Goal: Transaction & Acquisition: Book appointment/travel/reservation

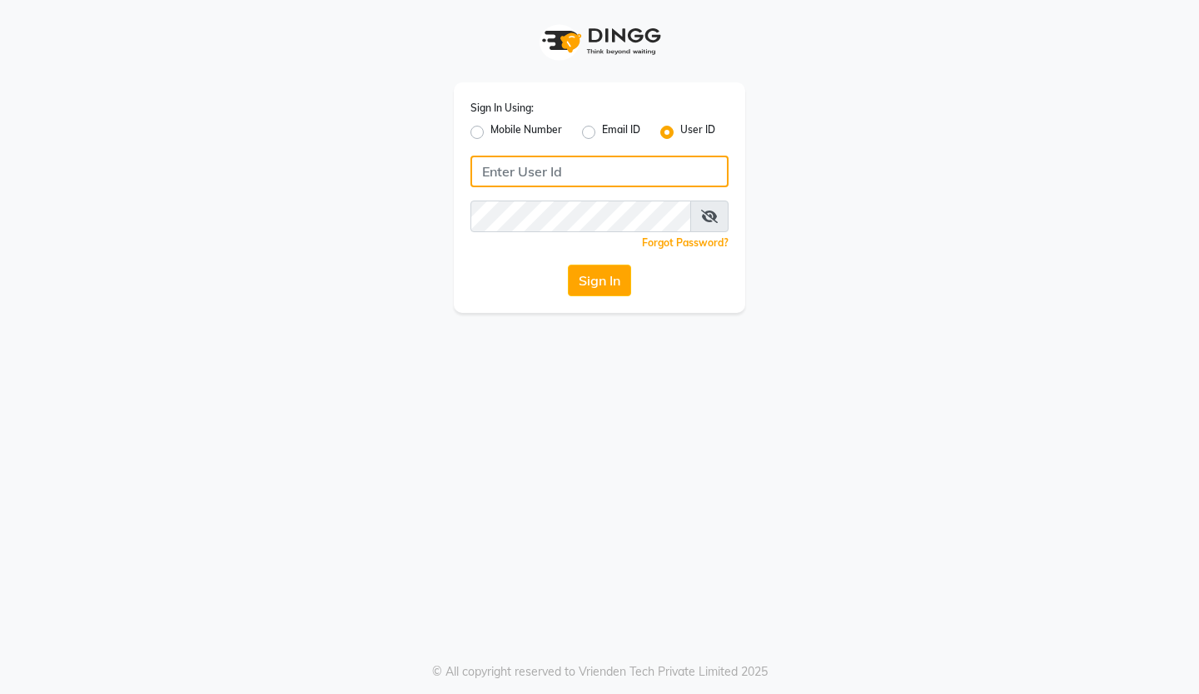
type input "reviewsalon"
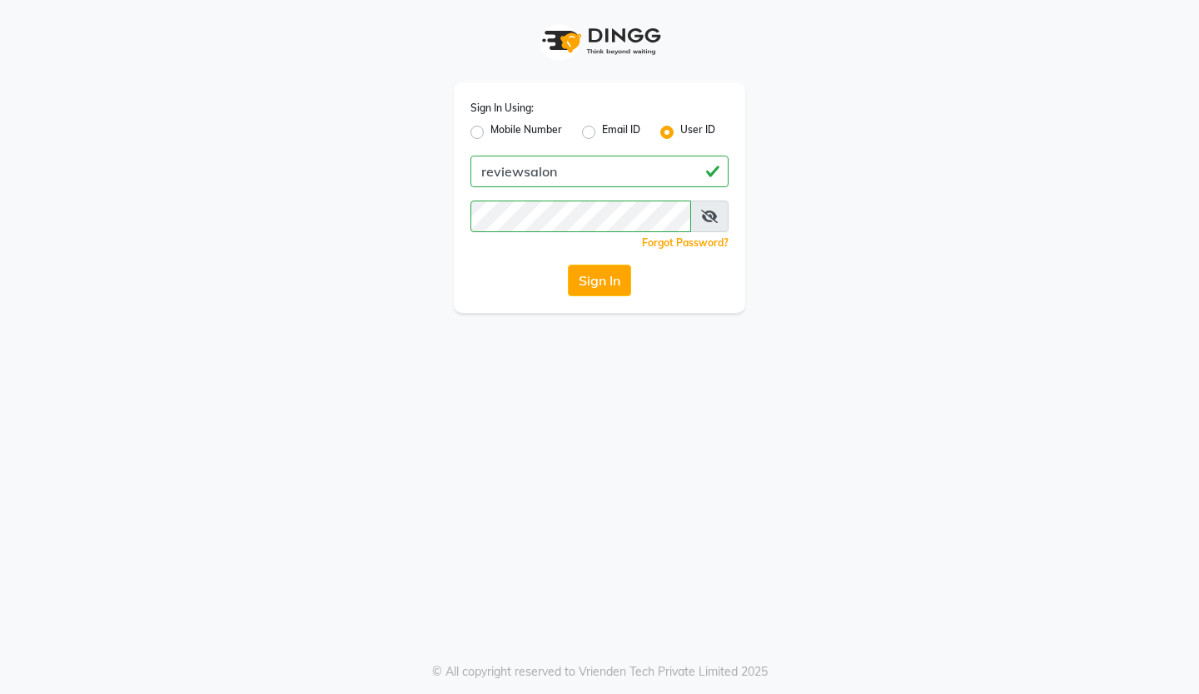
drag, startPoint x: 363, startPoint y: 249, endPoint x: 724, endPoint y: 414, distance: 397.2
click at [724, 414] on div "Sign In Using: Mobile Number Email ID User ID reviewsalon Remember me Forgot Pa…" at bounding box center [599, 347] width 1199 height 694
click at [597, 288] on button "Sign In" at bounding box center [599, 281] width 63 height 32
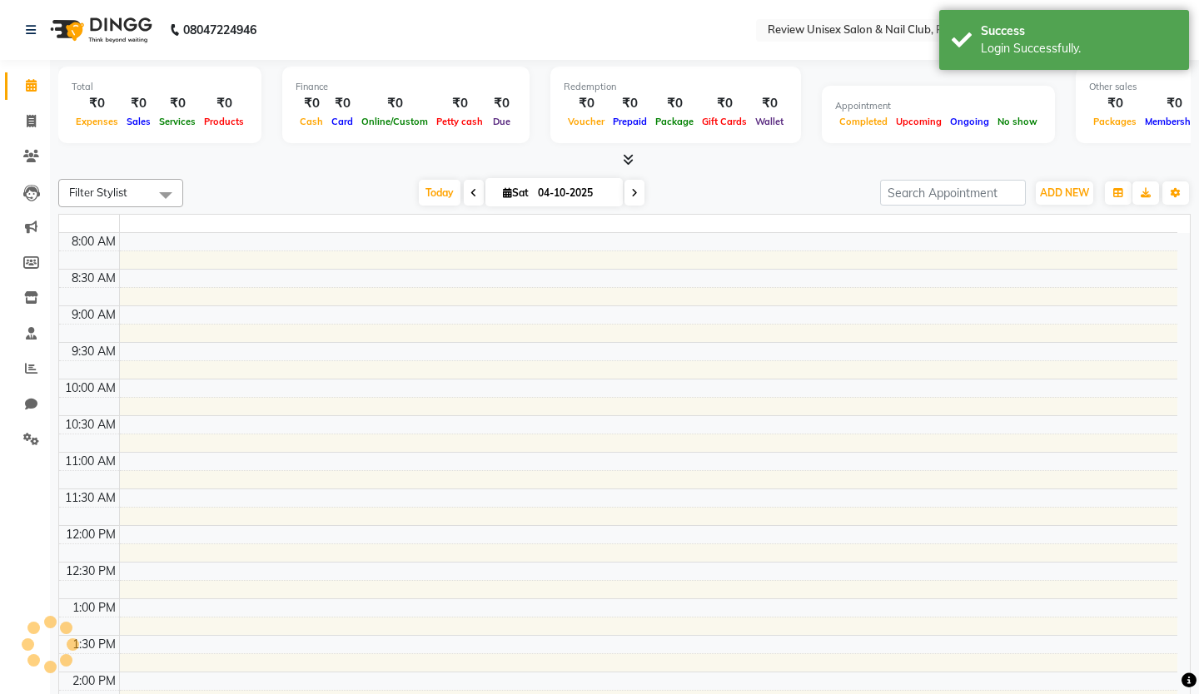
select select "en"
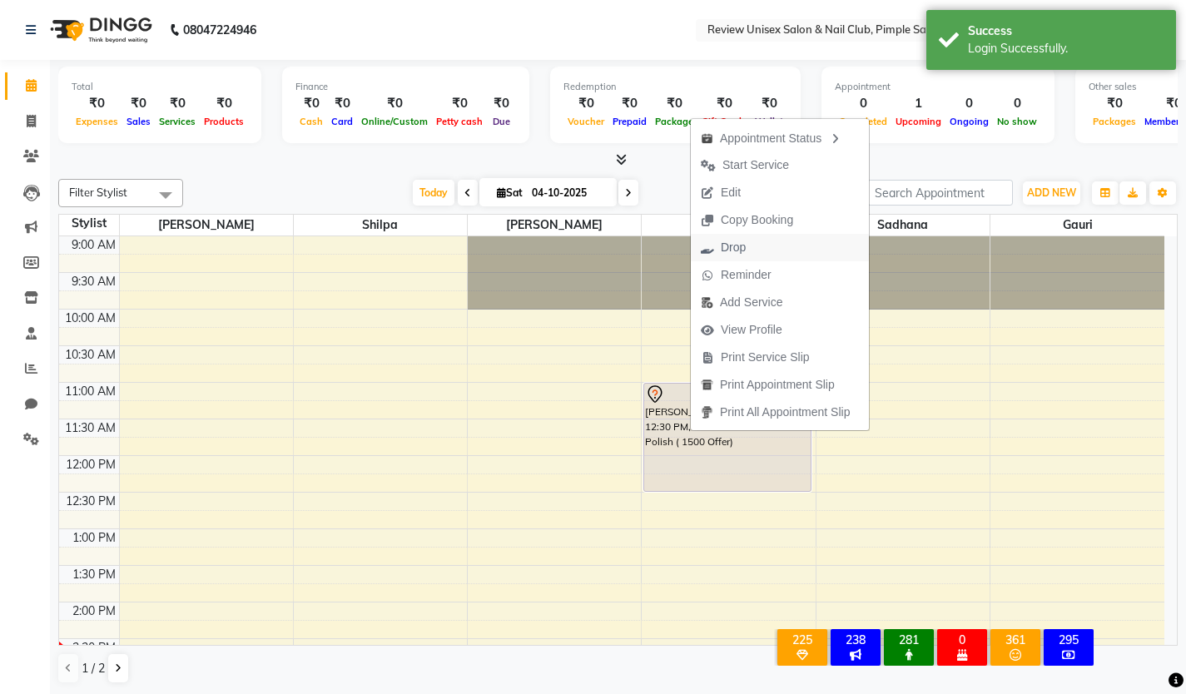
click at [743, 250] on span "Drop" at bounding box center [733, 247] width 25 height 17
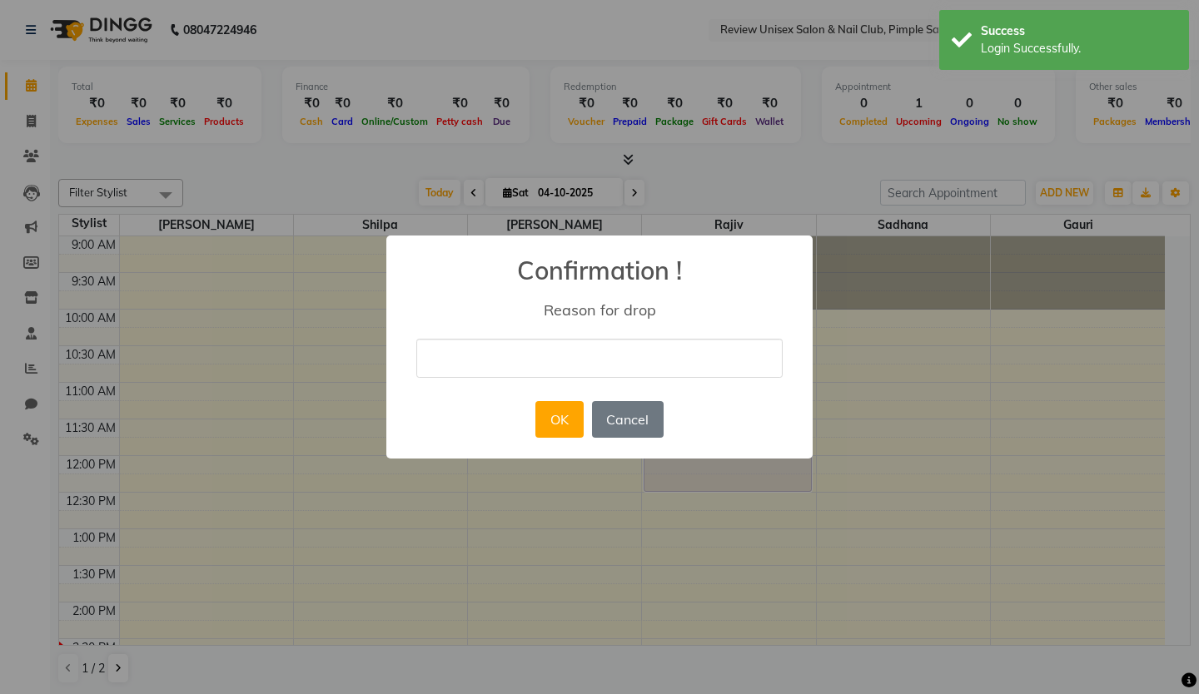
click at [532, 378] on input "text" at bounding box center [599, 358] width 366 height 39
type input "cansal booking"
click at [557, 424] on button "OK" at bounding box center [558, 419] width 47 height 37
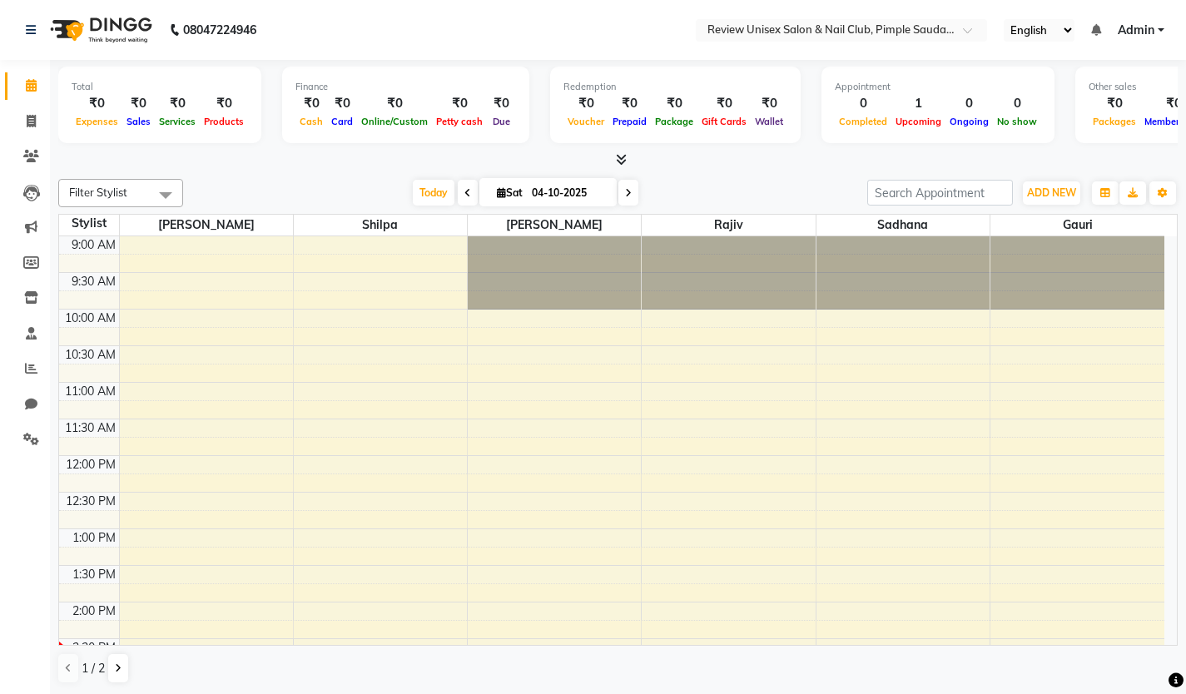
click at [632, 187] on span at bounding box center [629, 193] width 20 height 26
type input "05-10-2025"
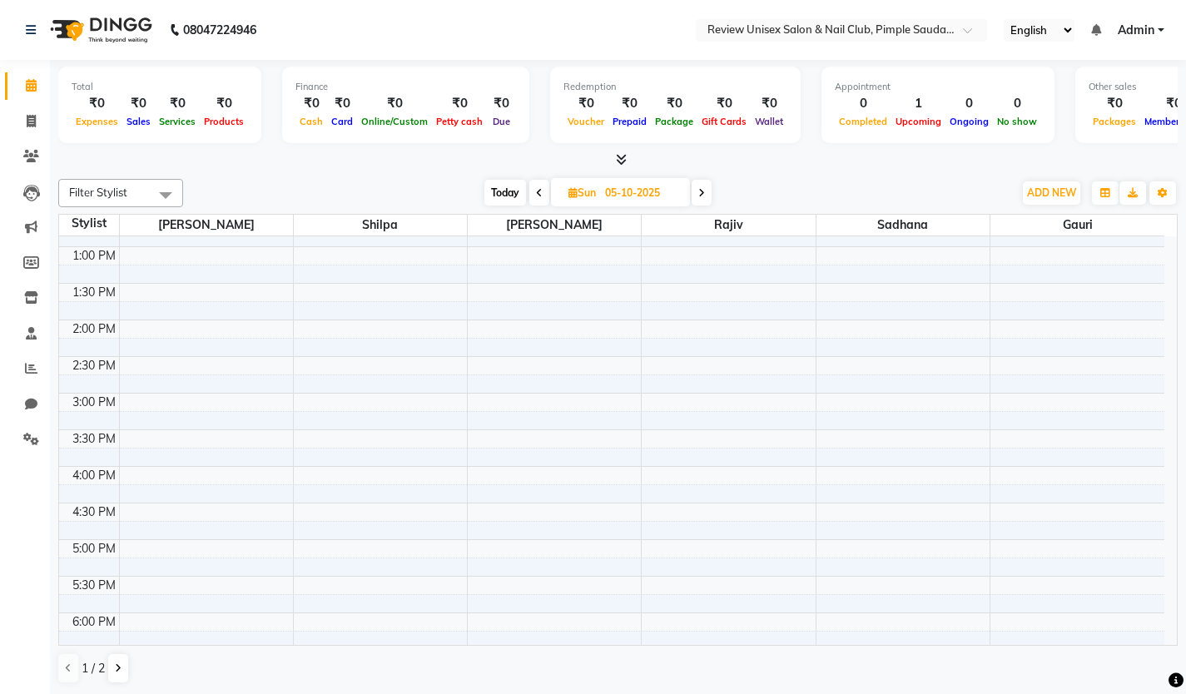
scroll to position [284, 0]
click at [523, 400] on div "9:00 AM 9:30 AM 10:00 AM 10:30 AM 11:00 AM 11:30 AM 12:00 PM 12:30 PM 1:00 PM 1…" at bounding box center [612, 429] width 1106 height 952
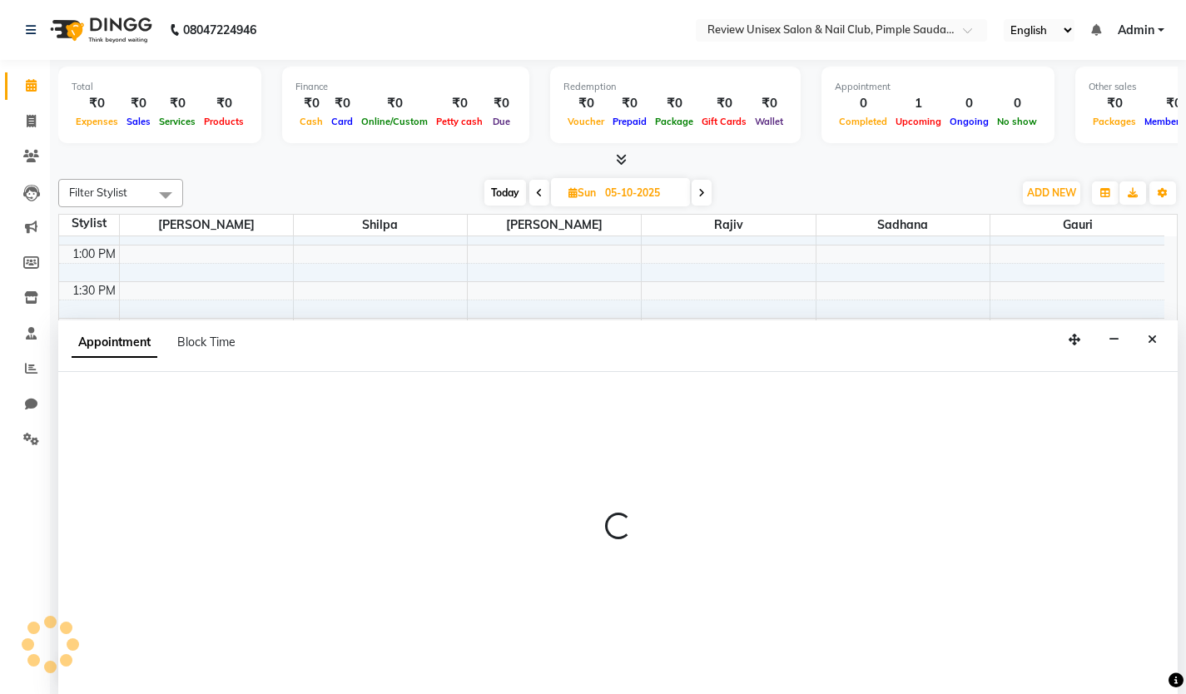
select select "76872"
select select "tentative"
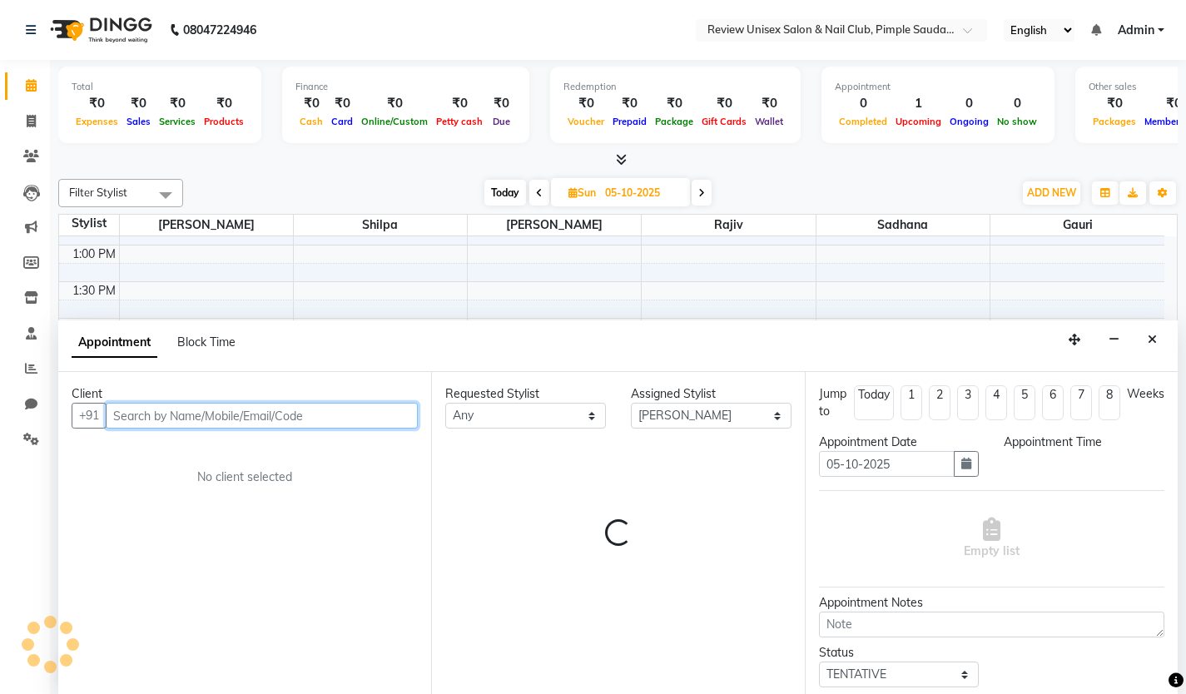
scroll to position [1, 0]
select select "900"
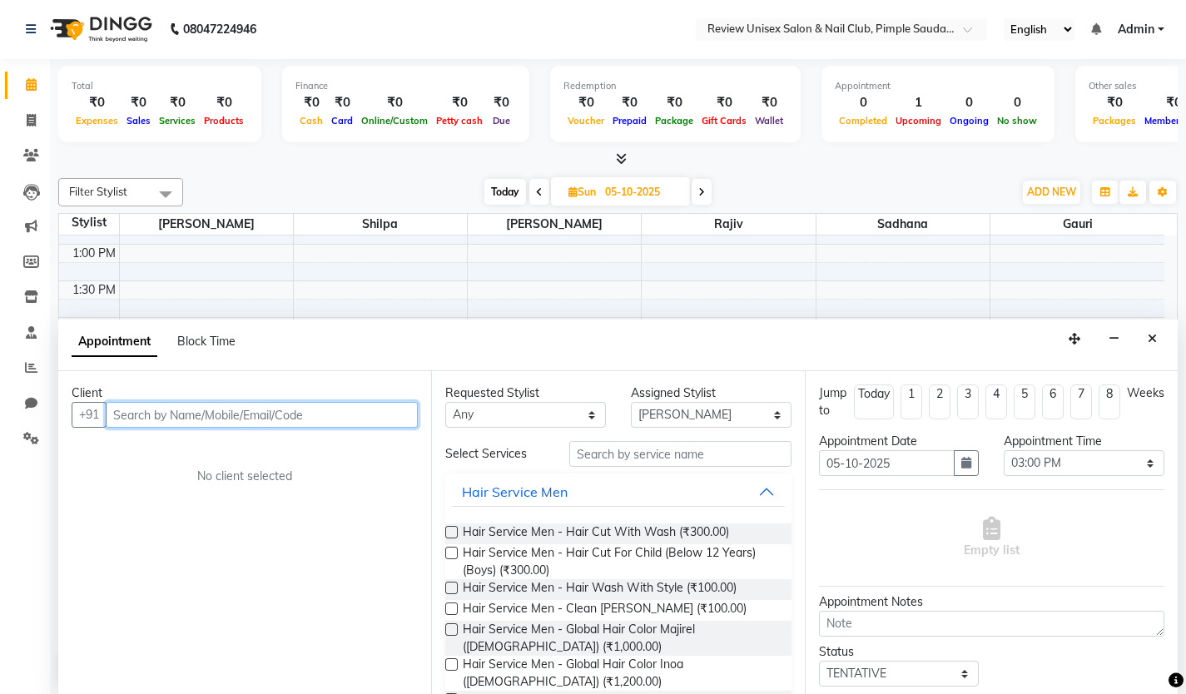
click at [177, 415] on input "text" at bounding box center [262, 415] width 312 height 26
click at [186, 457] on span "72591" at bounding box center [188, 450] width 42 height 17
type input "7259103471"
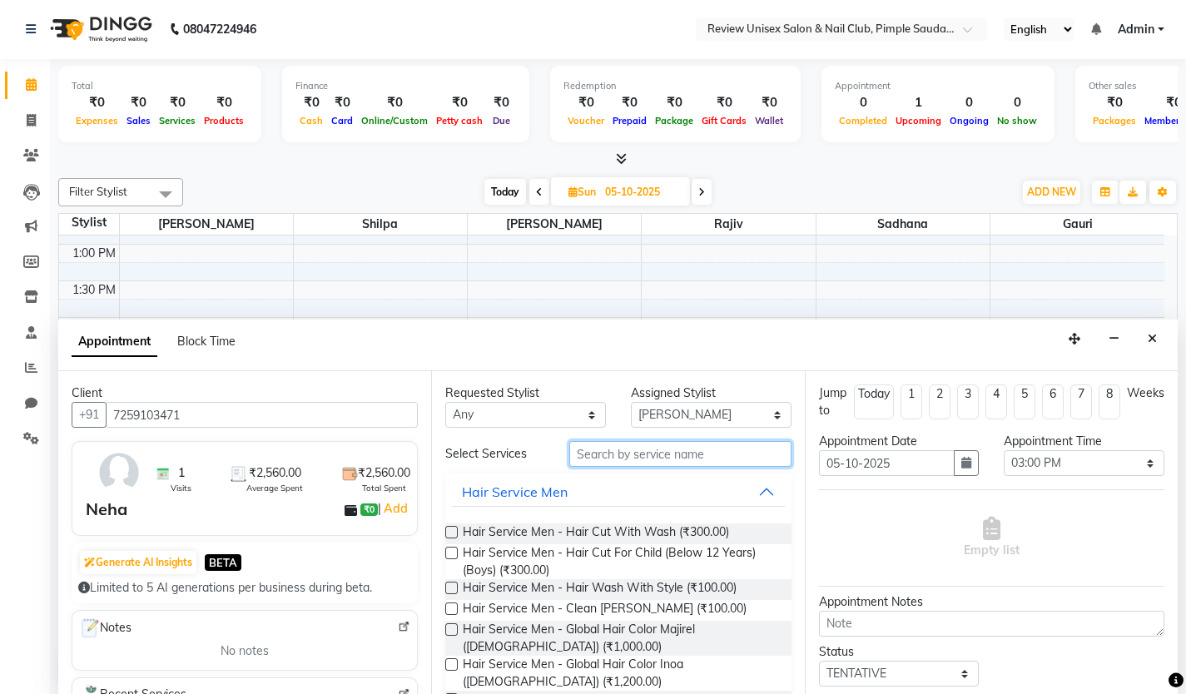
click at [655, 458] on input "text" at bounding box center [681, 454] width 222 height 26
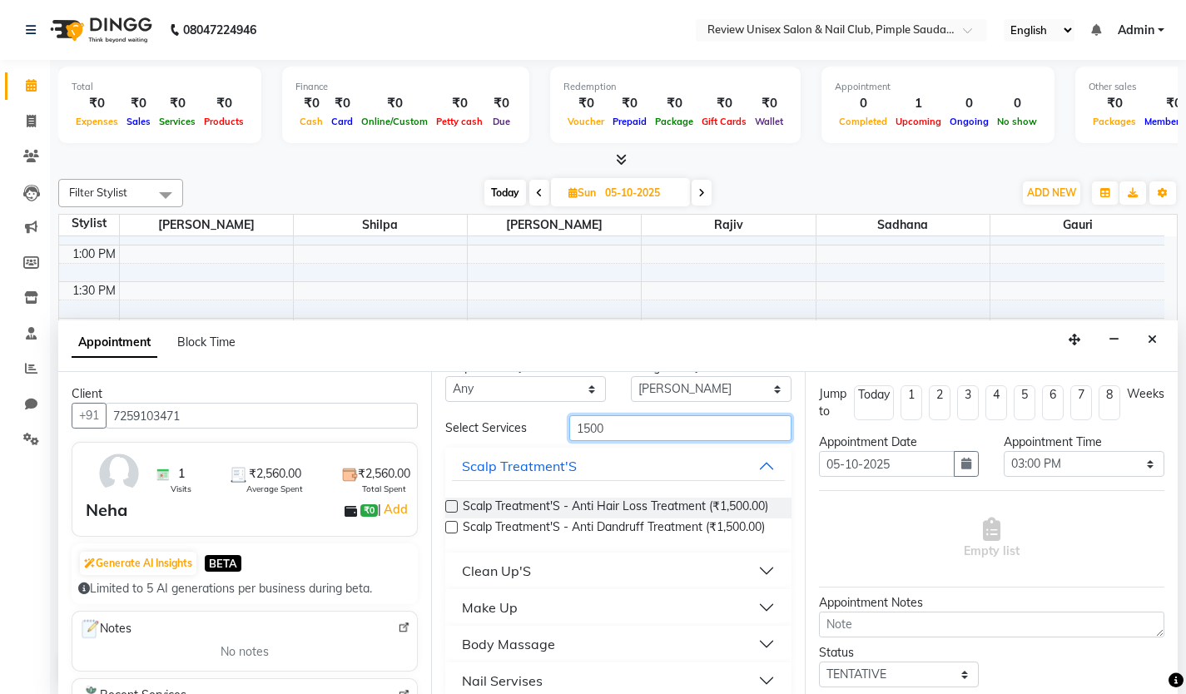
scroll to position [72, 0]
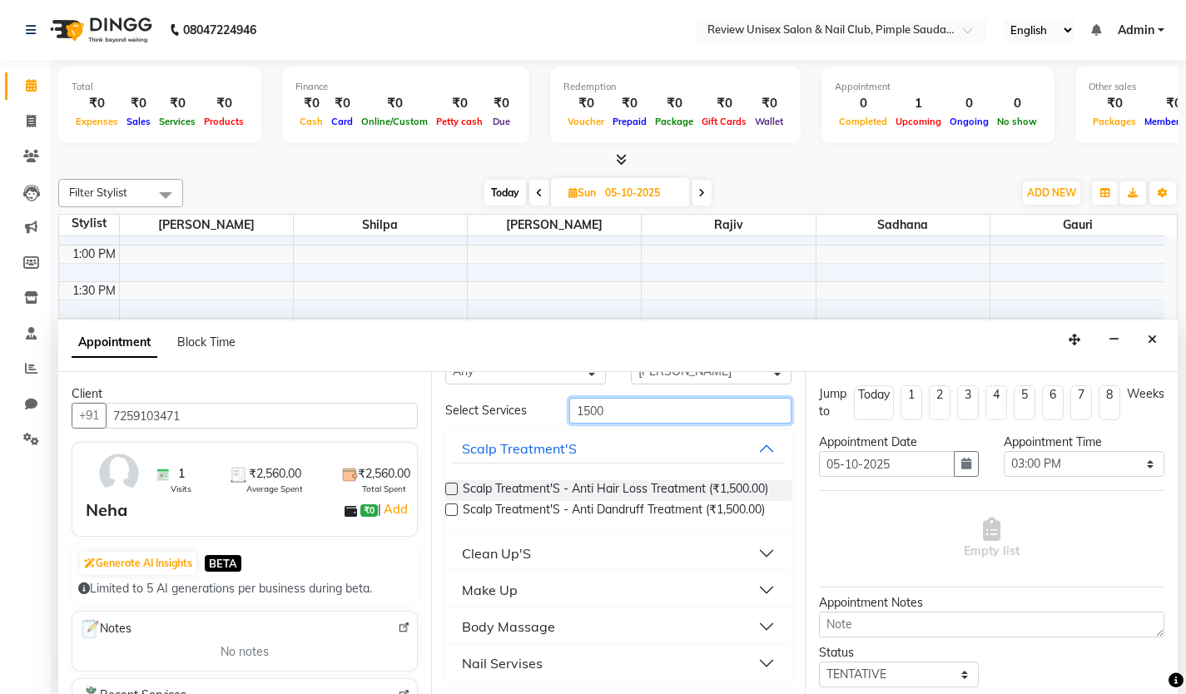
type input "1500"
click at [495, 664] on div "Nail Servises" at bounding box center [502, 664] width 81 height 20
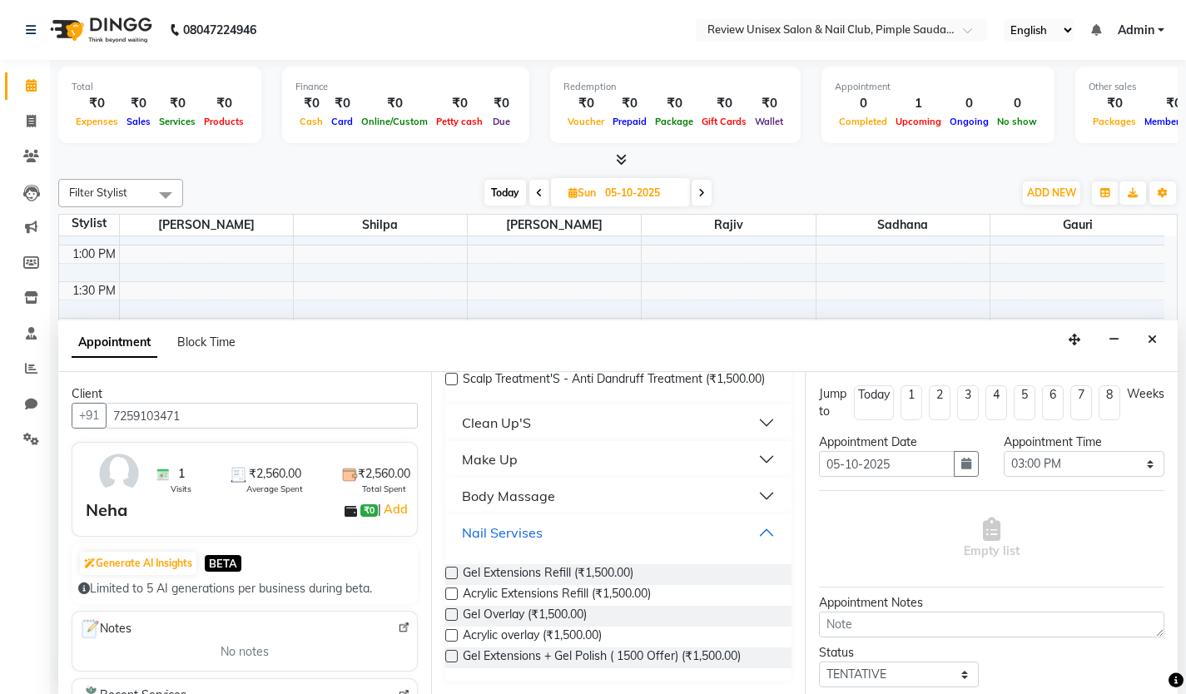
scroll to position [201, 0]
click at [453, 659] on label at bounding box center [451, 656] width 12 height 12
click at [453, 659] on input "checkbox" at bounding box center [450, 658] width 11 height 11
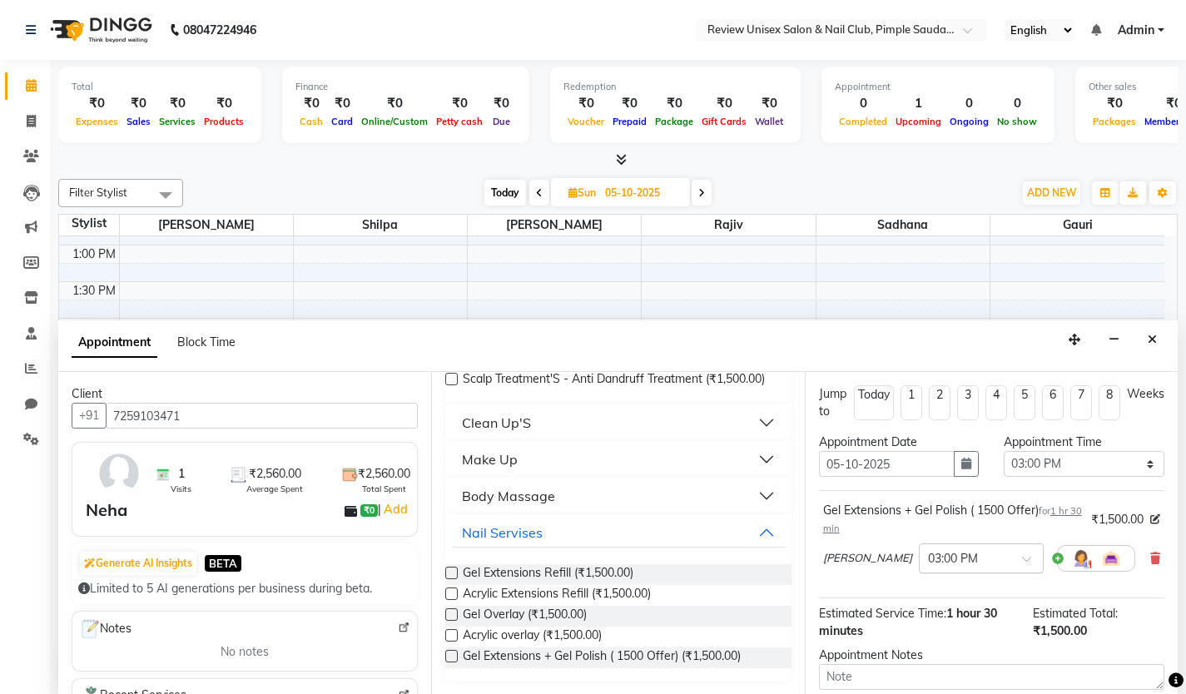
click at [1022, 560] on span at bounding box center [1032, 563] width 21 height 17
click at [453, 662] on label at bounding box center [451, 656] width 12 height 12
click at [453, 662] on input "checkbox" at bounding box center [450, 658] width 11 height 11
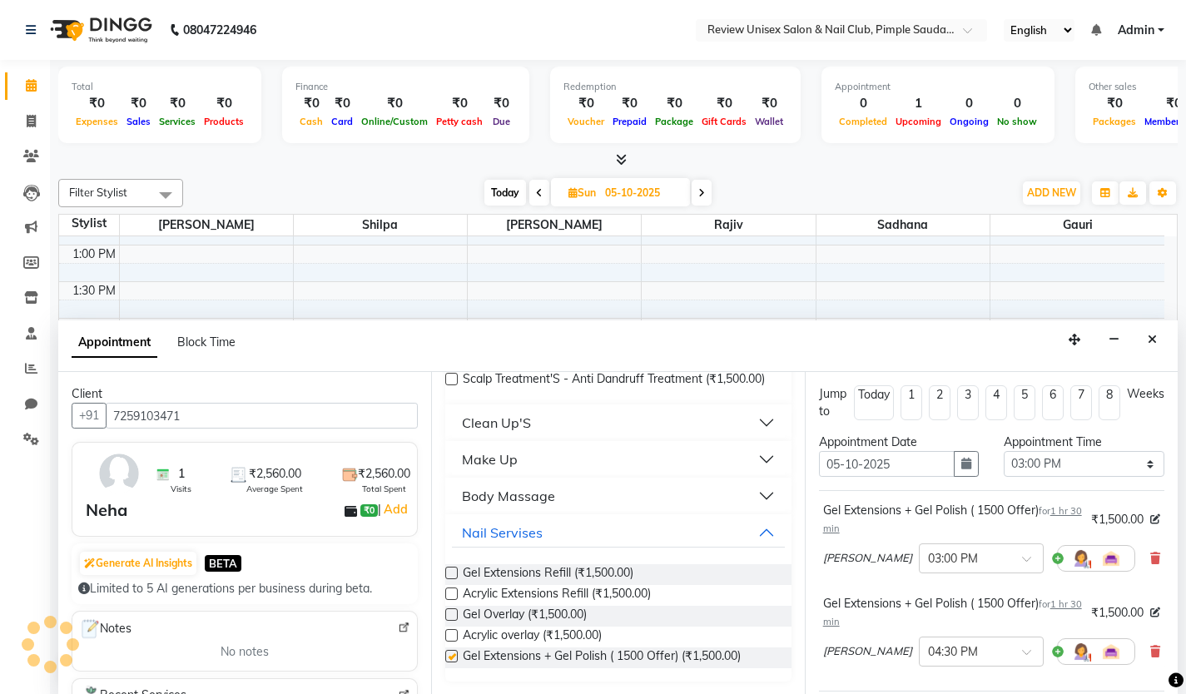
checkbox input "false"
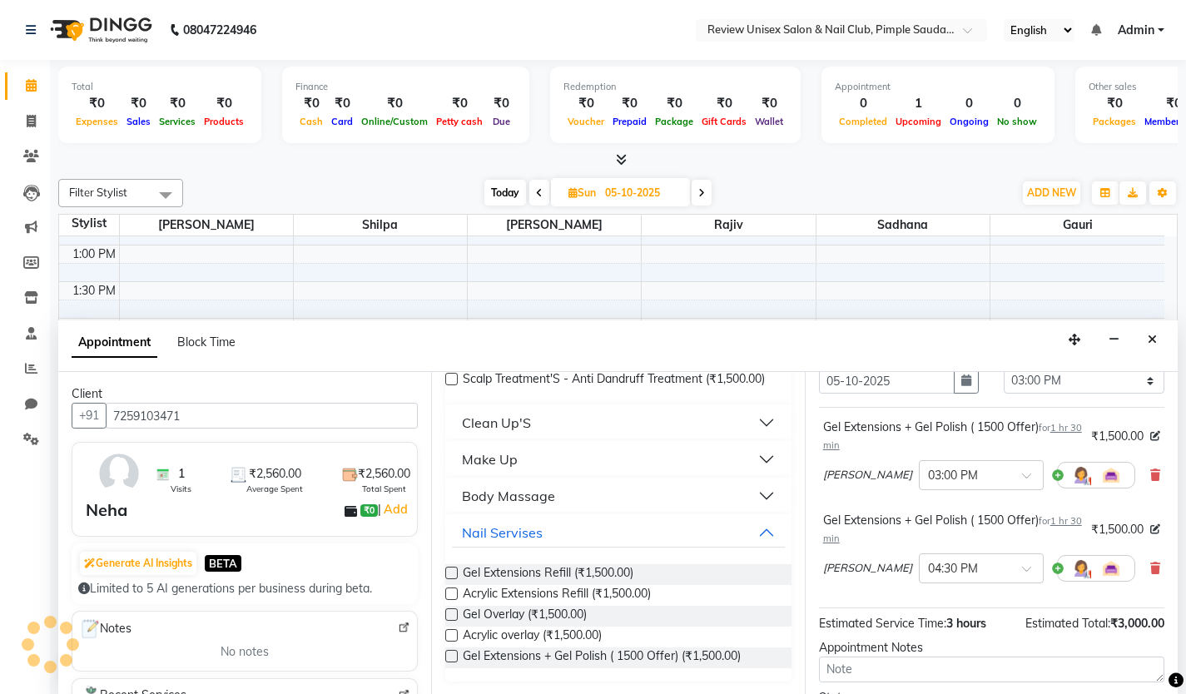
scroll to position [167, 0]
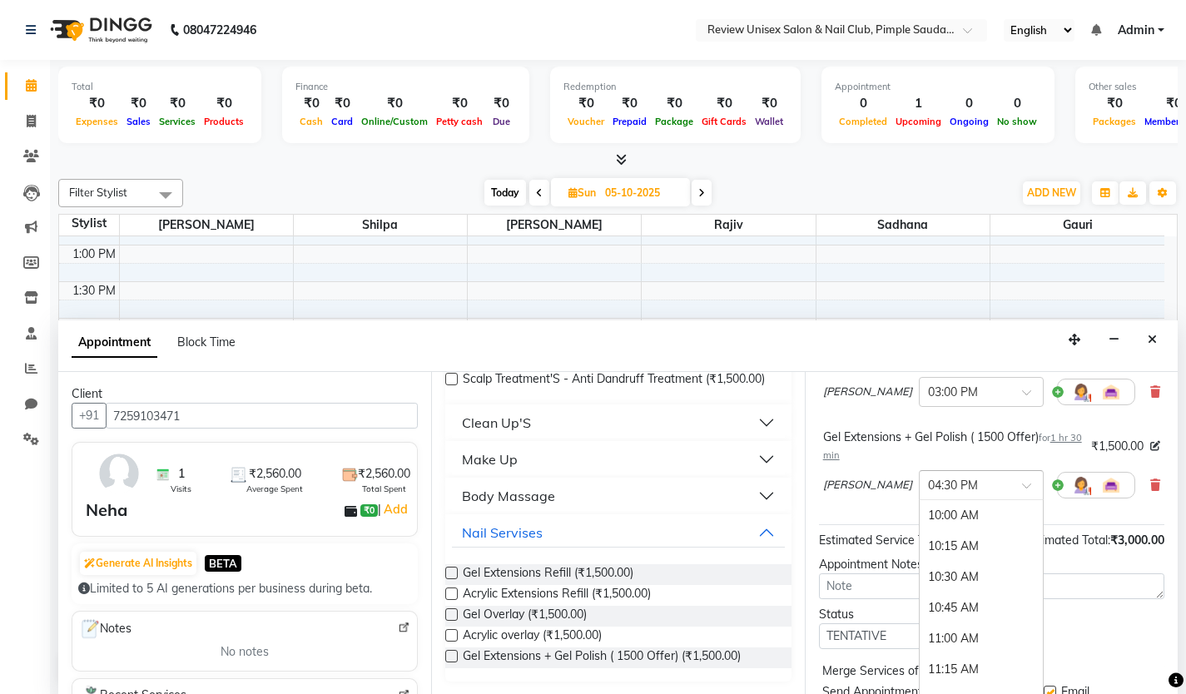
click at [1022, 483] on span at bounding box center [1032, 490] width 21 height 17
click at [920, 579] on div "03:00 PM" at bounding box center [981, 580] width 123 height 31
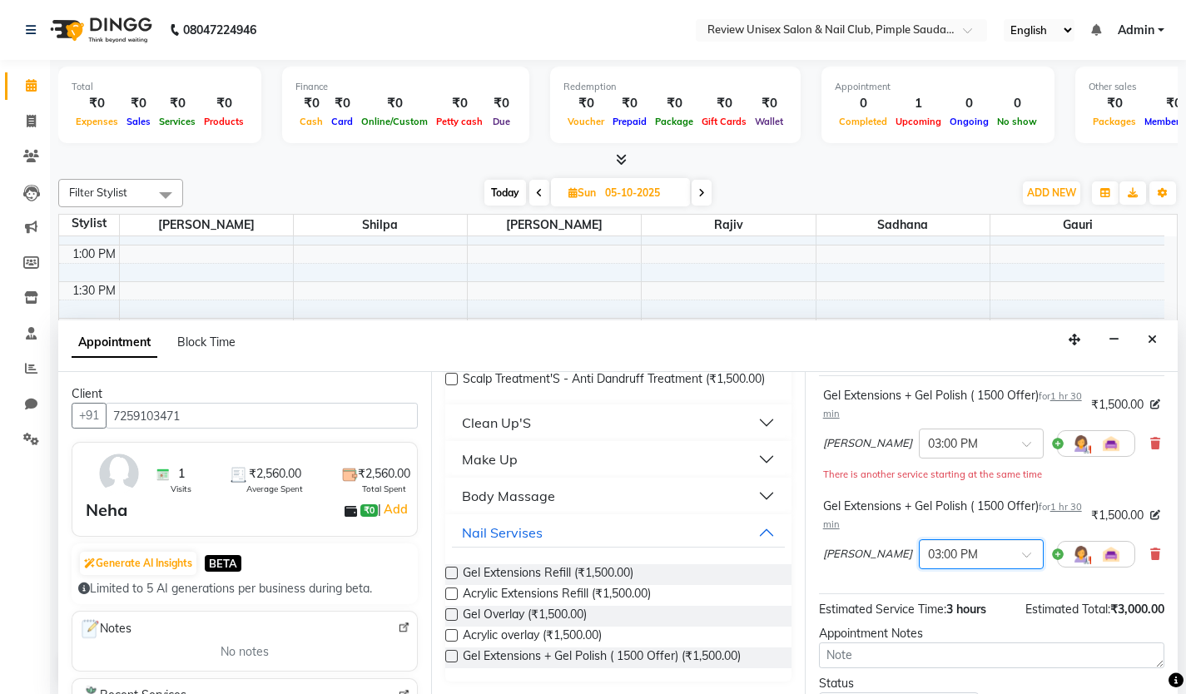
scroll to position [77, 0]
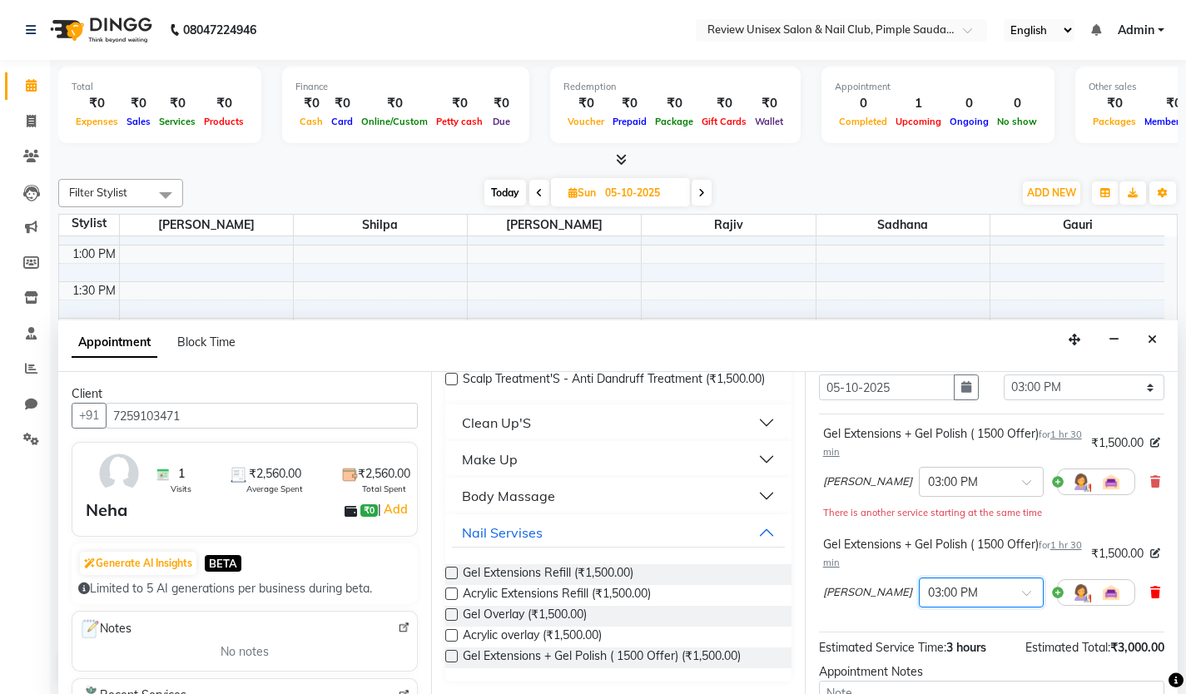
click at [1151, 589] on icon at bounding box center [1156, 593] width 10 height 12
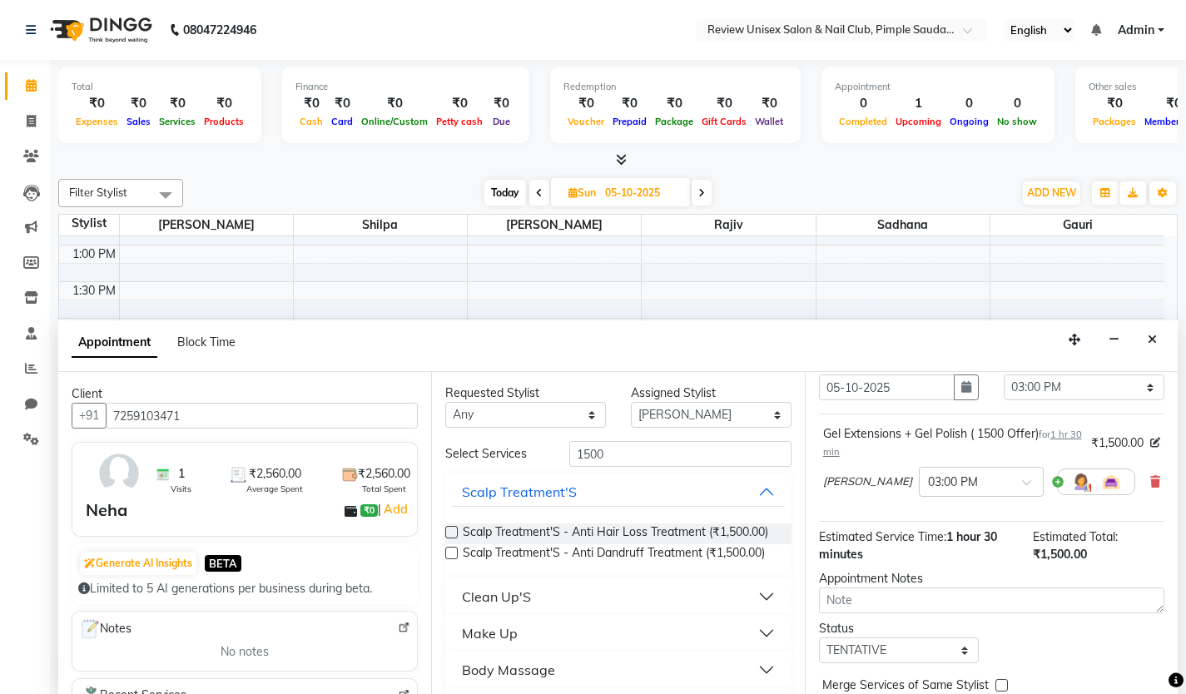
scroll to position [0, 0]
click at [692, 420] on select "Select [PERSON_NAME] Gauri [PERSON_NAME] [PERSON_NAME] User 1" at bounding box center [711, 416] width 161 height 26
select select "77735"
click at [631, 403] on select "Select [PERSON_NAME] Gauri [PERSON_NAME] [PERSON_NAME] User 1" at bounding box center [711, 416] width 161 height 26
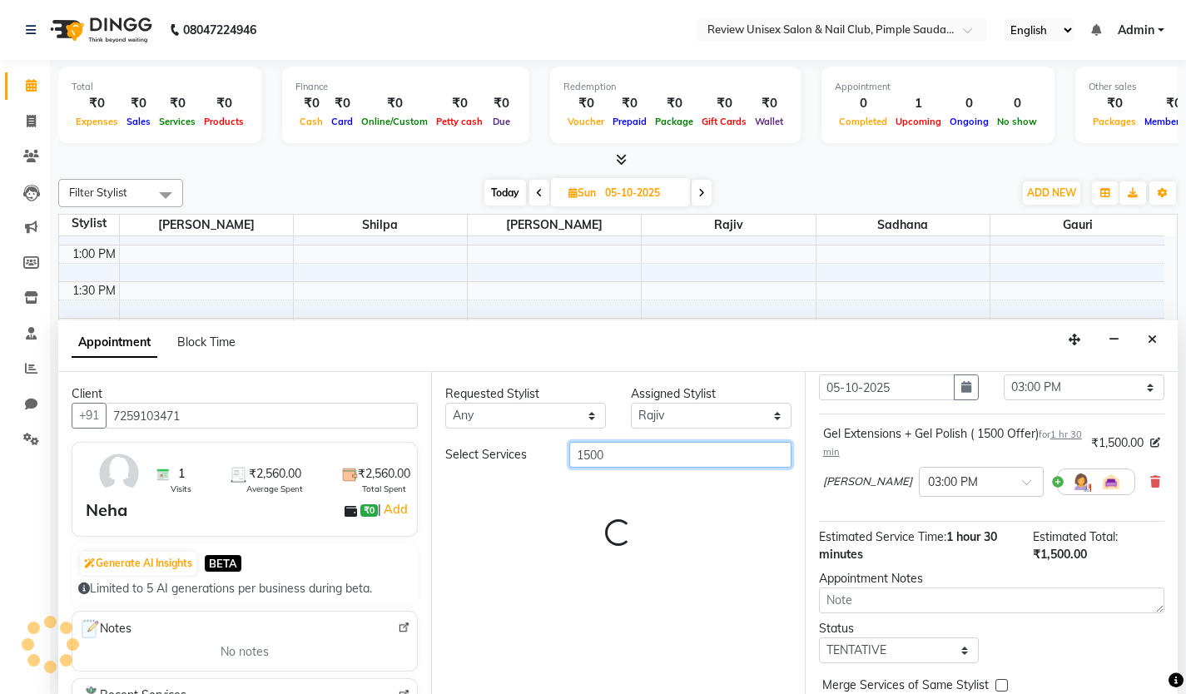
click at [620, 451] on input "1500" at bounding box center [681, 455] width 222 height 26
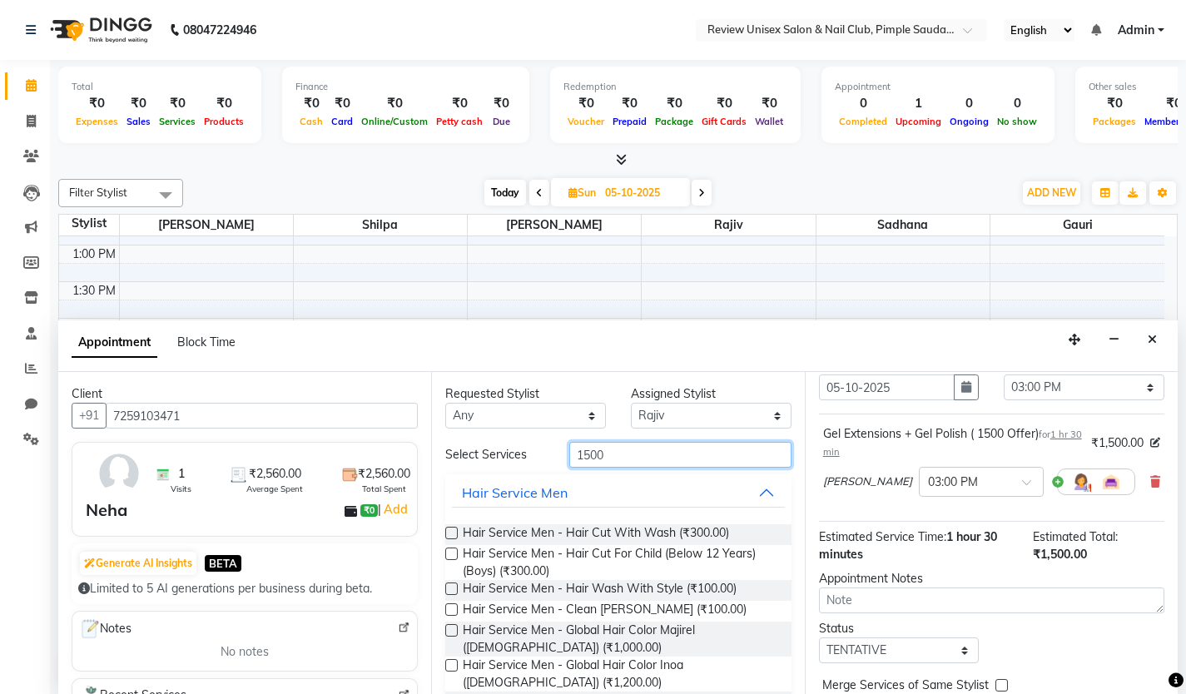
click at [640, 454] on input "1500" at bounding box center [681, 455] width 222 height 26
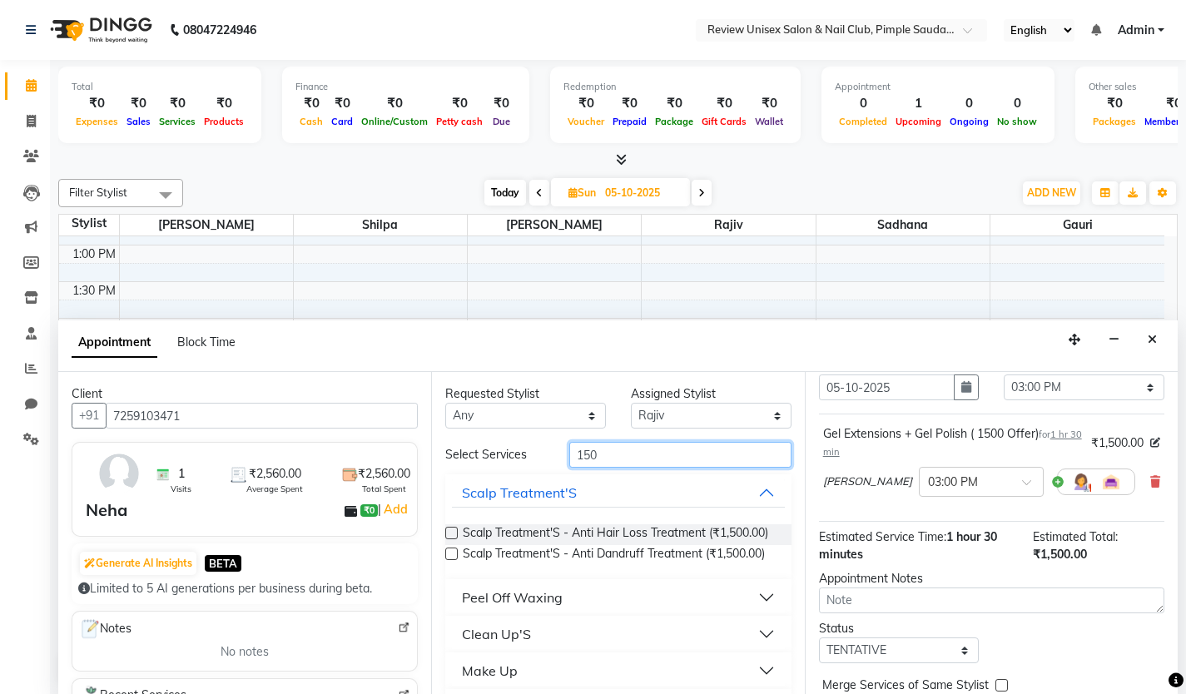
type input "1500"
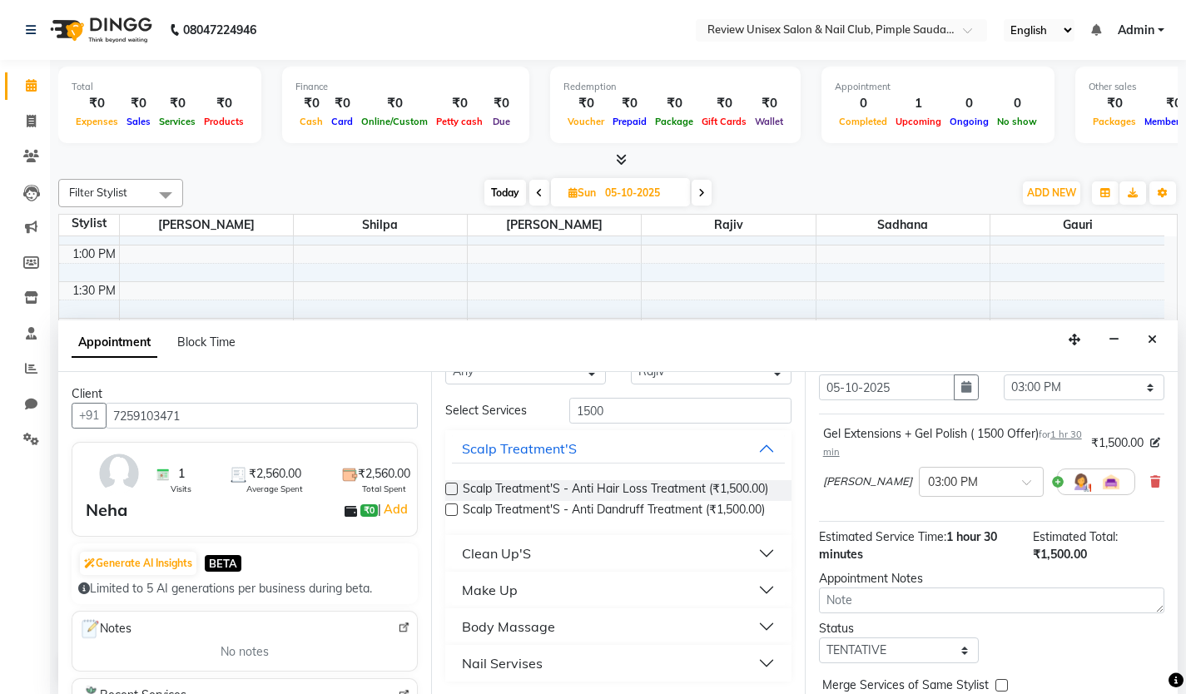
click at [510, 668] on div "Nail Servises" at bounding box center [502, 664] width 81 height 20
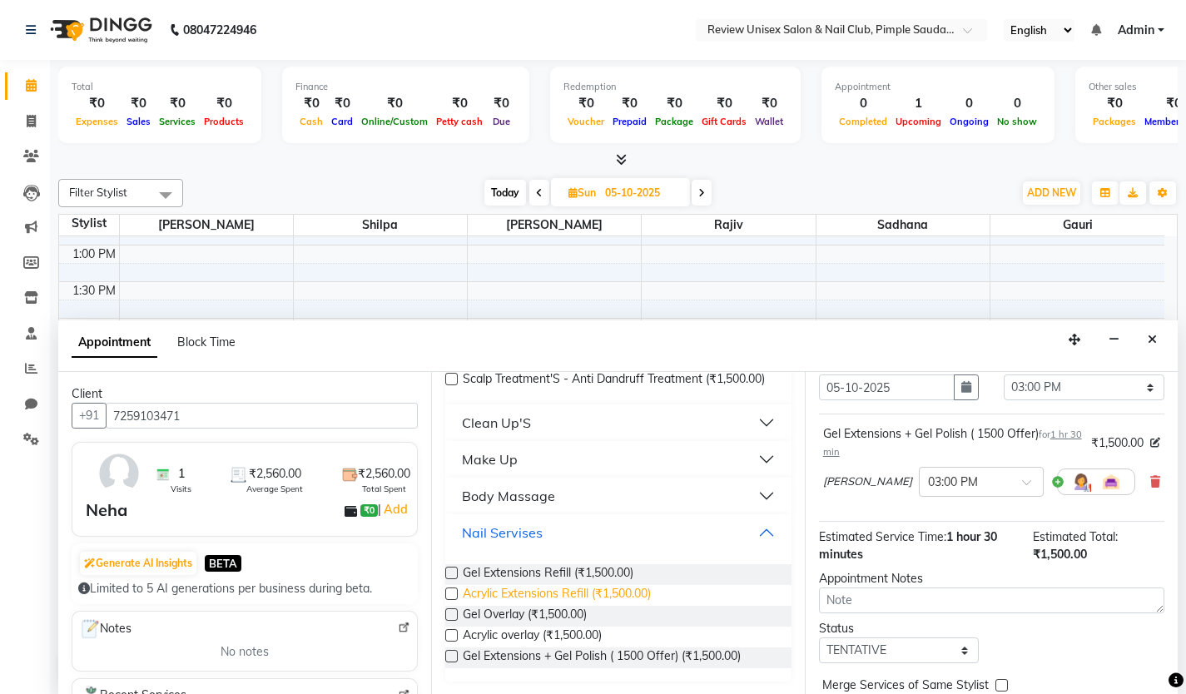
scroll to position [203, 0]
click at [451, 657] on label at bounding box center [451, 656] width 12 height 12
click at [451, 657] on input "checkbox" at bounding box center [450, 658] width 11 height 11
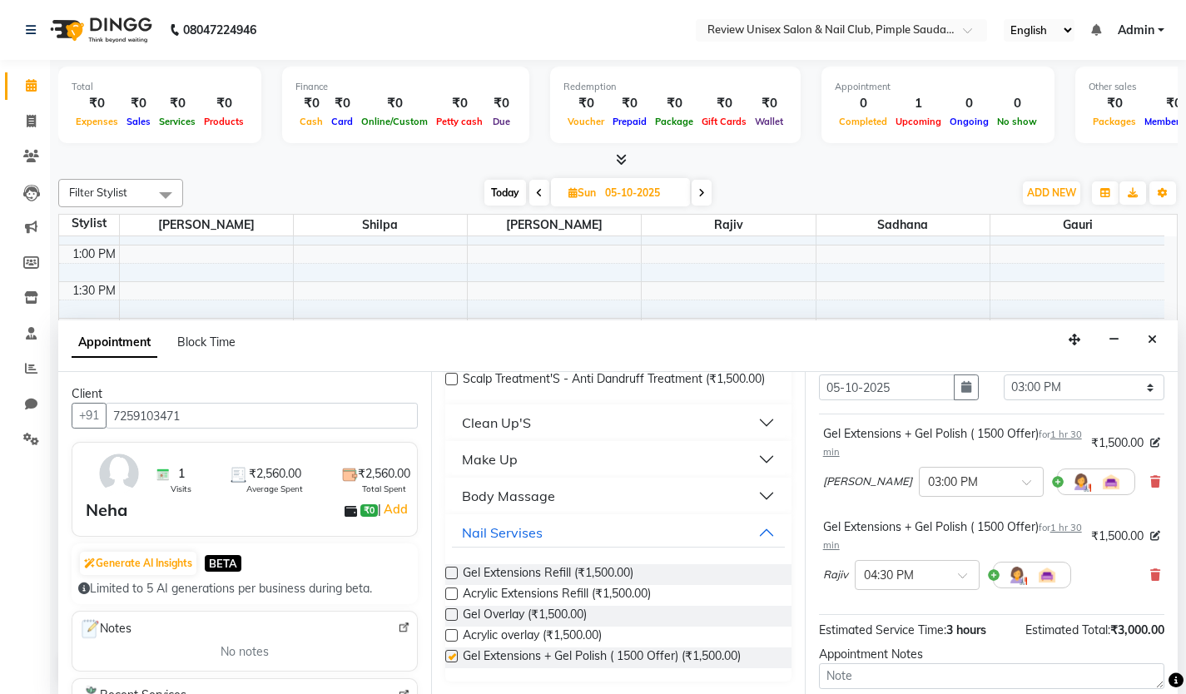
checkbox input "false"
click at [912, 578] on input "text" at bounding box center [900, 573] width 73 height 17
click at [894, 666] on div "03:00 PM" at bounding box center [917, 670] width 123 height 31
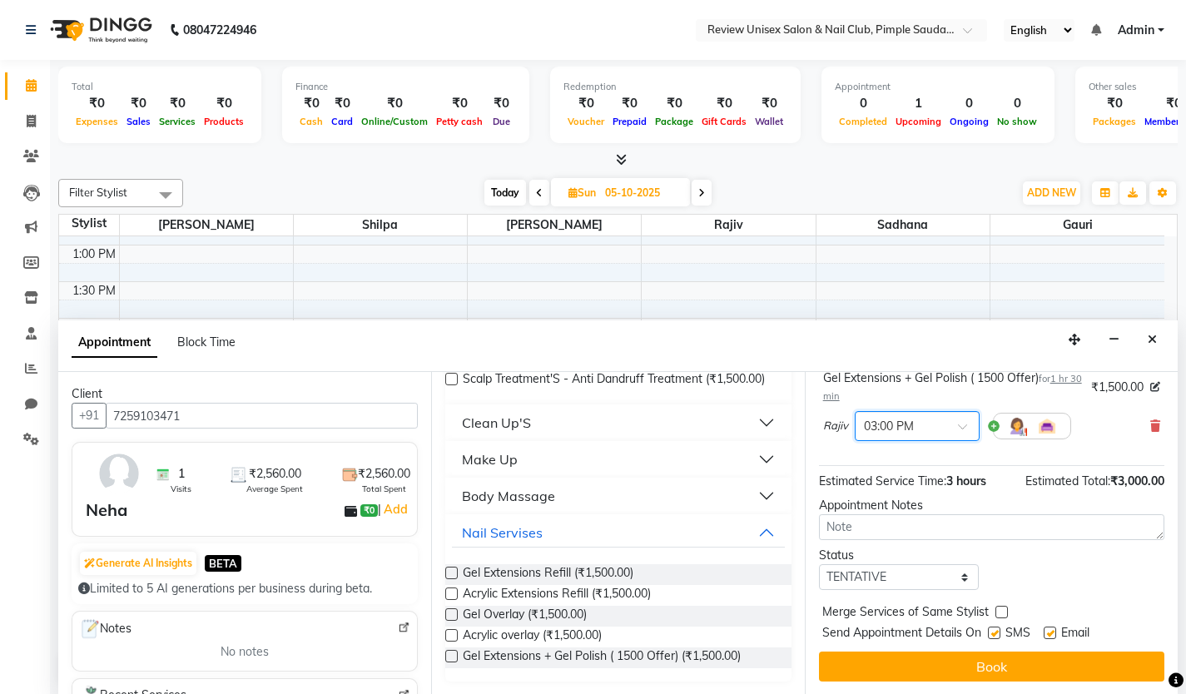
scroll to position [243, 0]
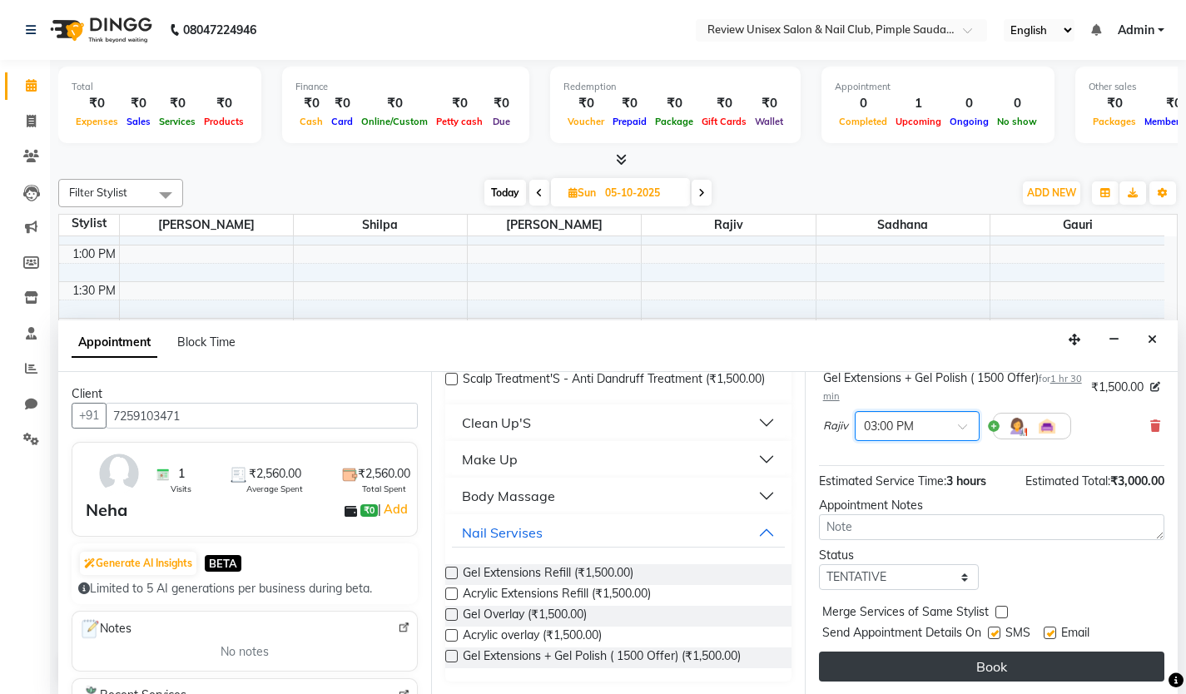
click at [1006, 665] on button "Book" at bounding box center [992, 667] width 346 height 30
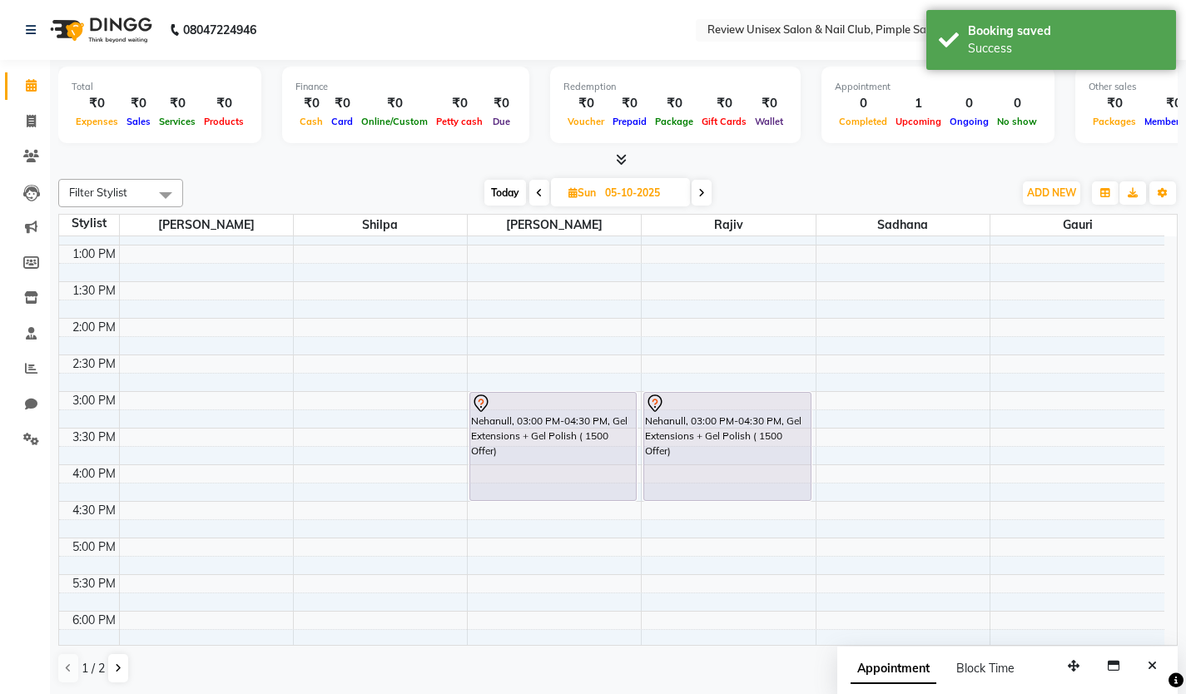
click at [500, 193] on span "Today" at bounding box center [506, 193] width 42 height 26
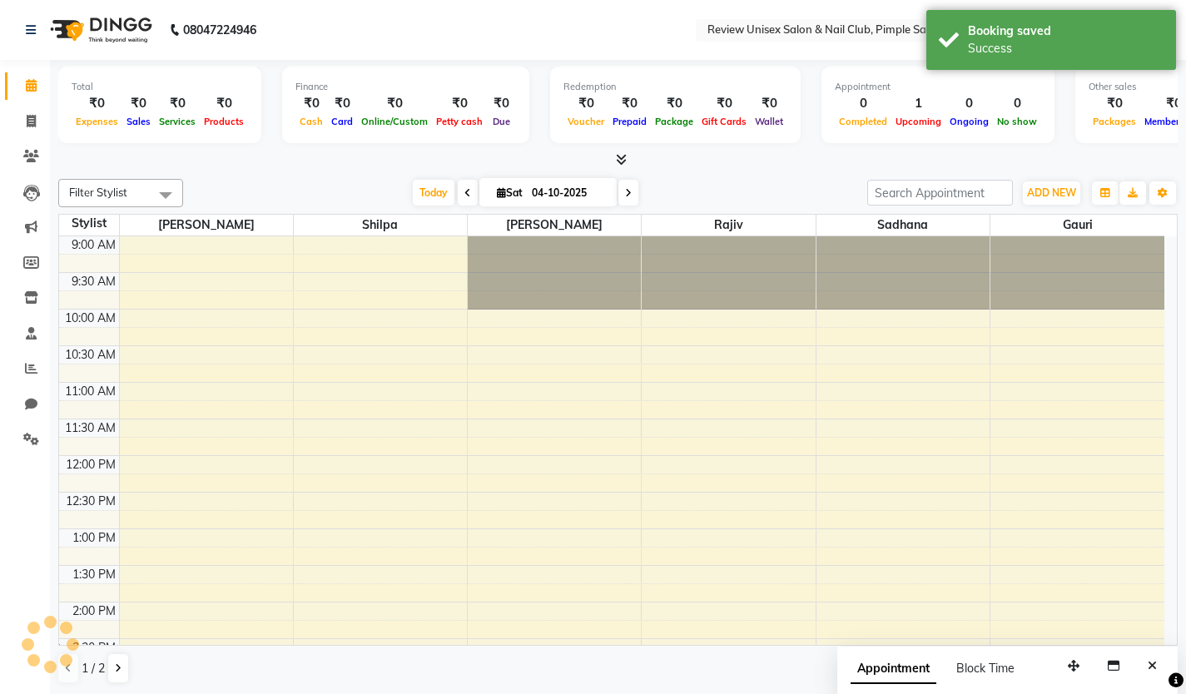
scroll to position [367, 0]
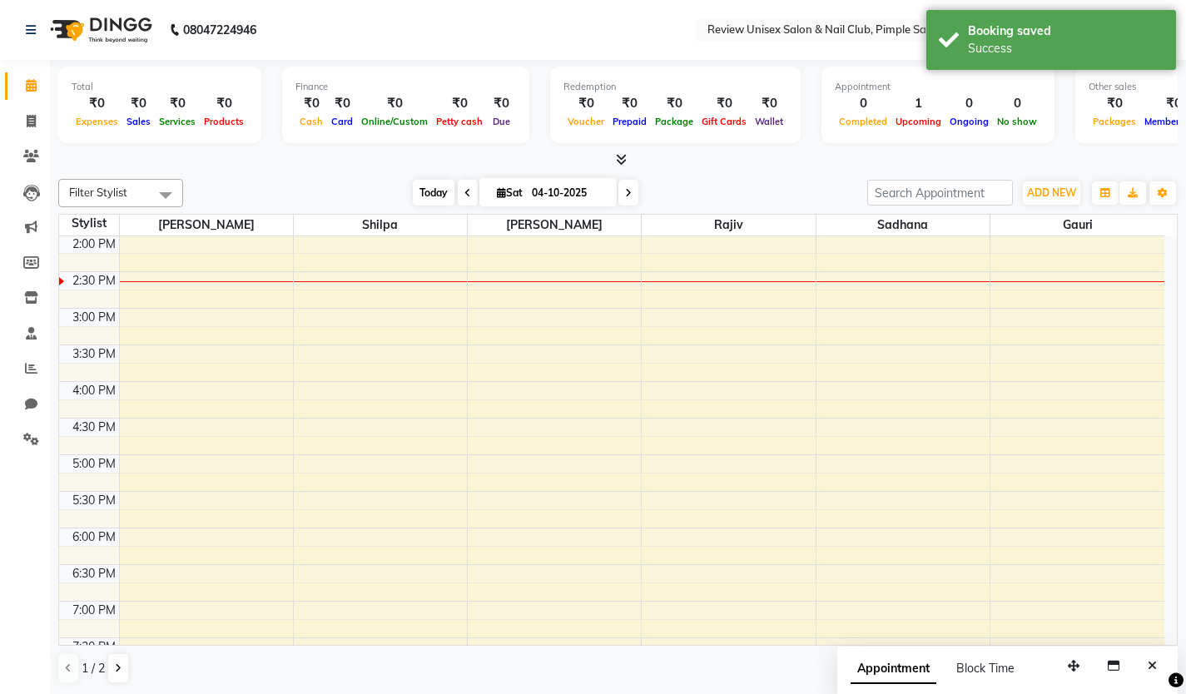
click at [423, 188] on span "Today" at bounding box center [434, 193] width 42 height 26
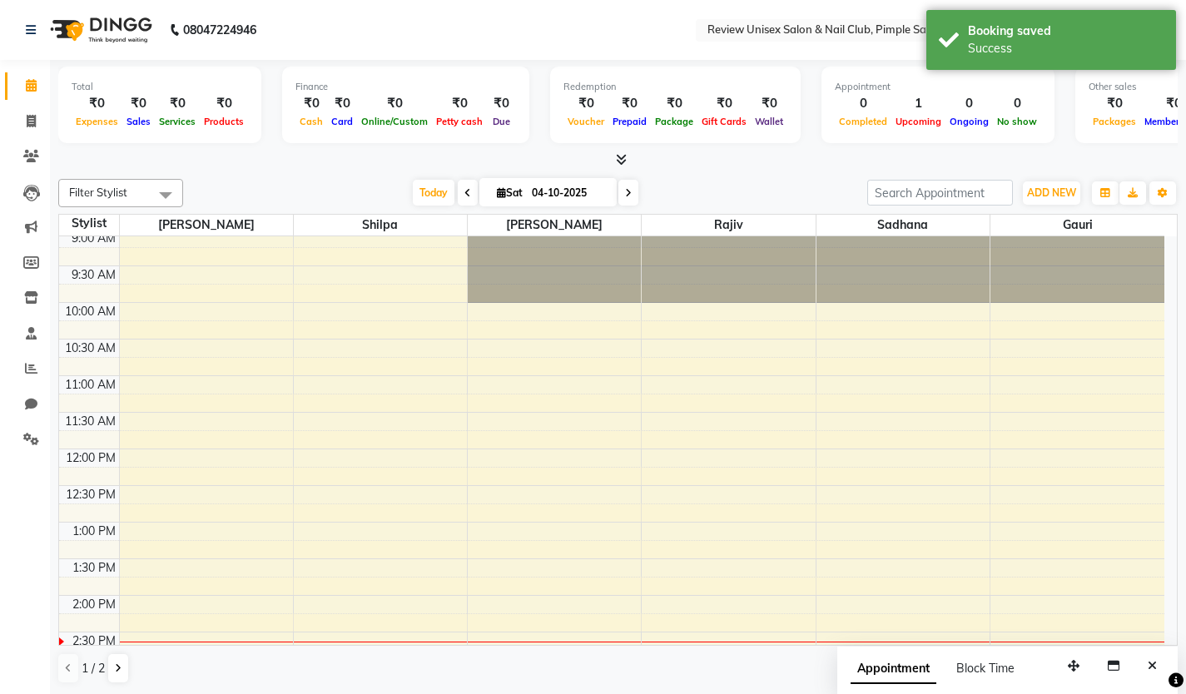
scroll to position [0, 0]
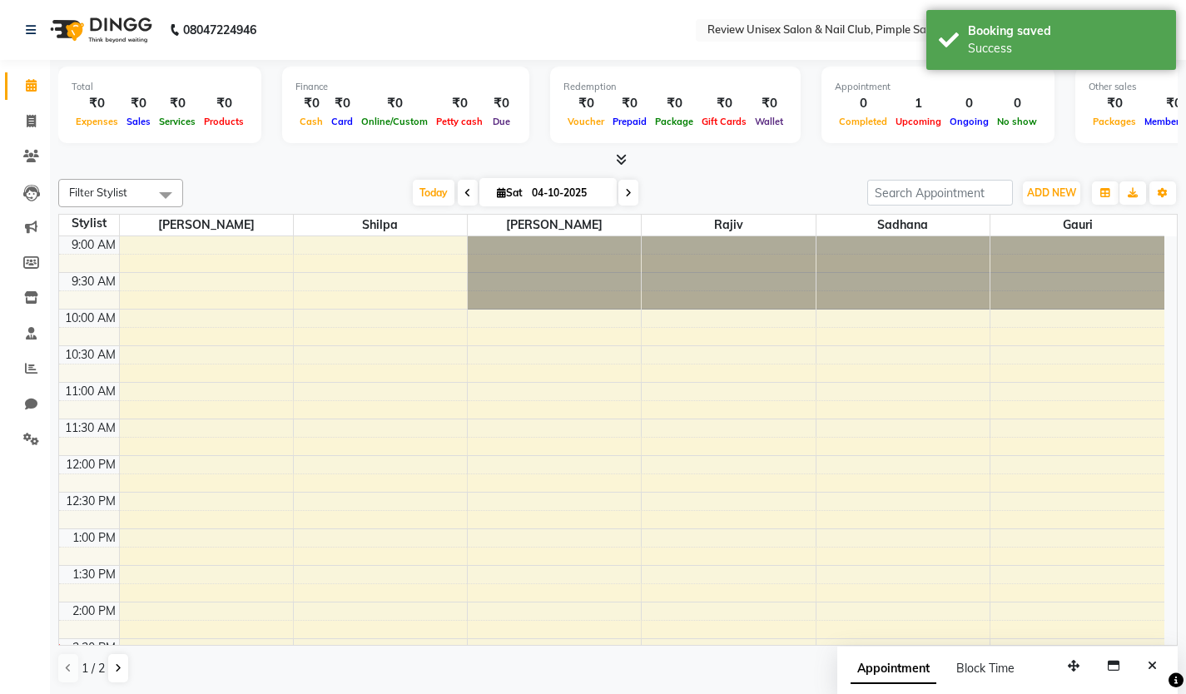
click at [627, 188] on icon at bounding box center [628, 193] width 7 height 10
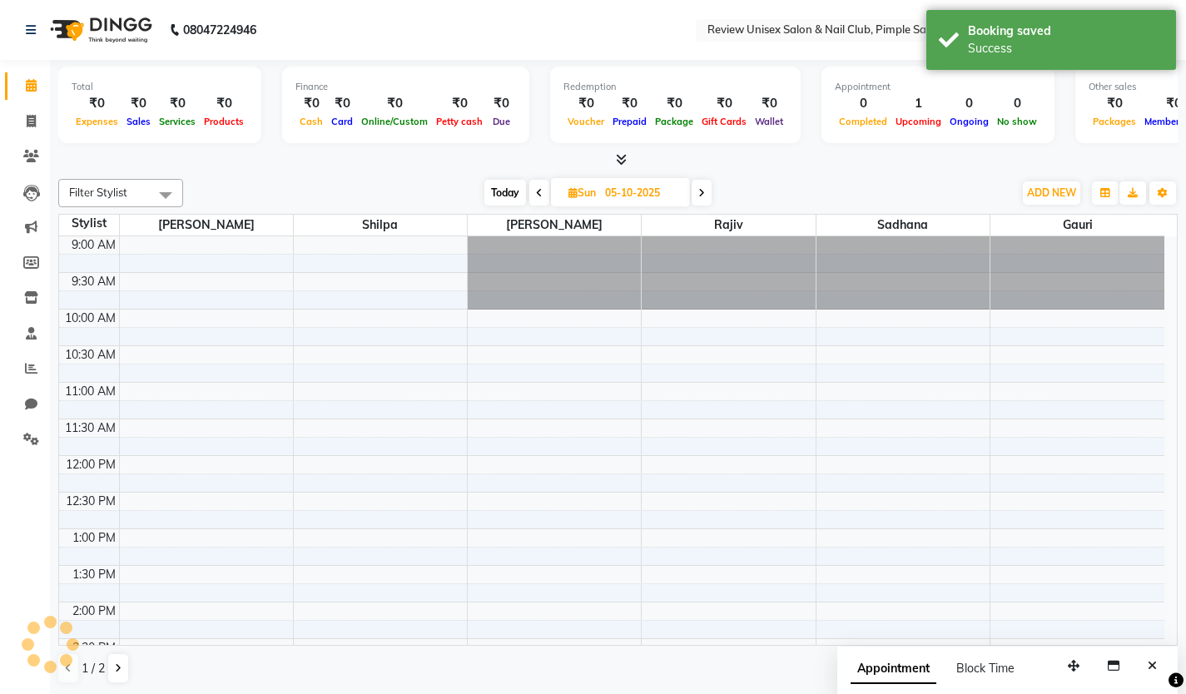
scroll to position [367, 0]
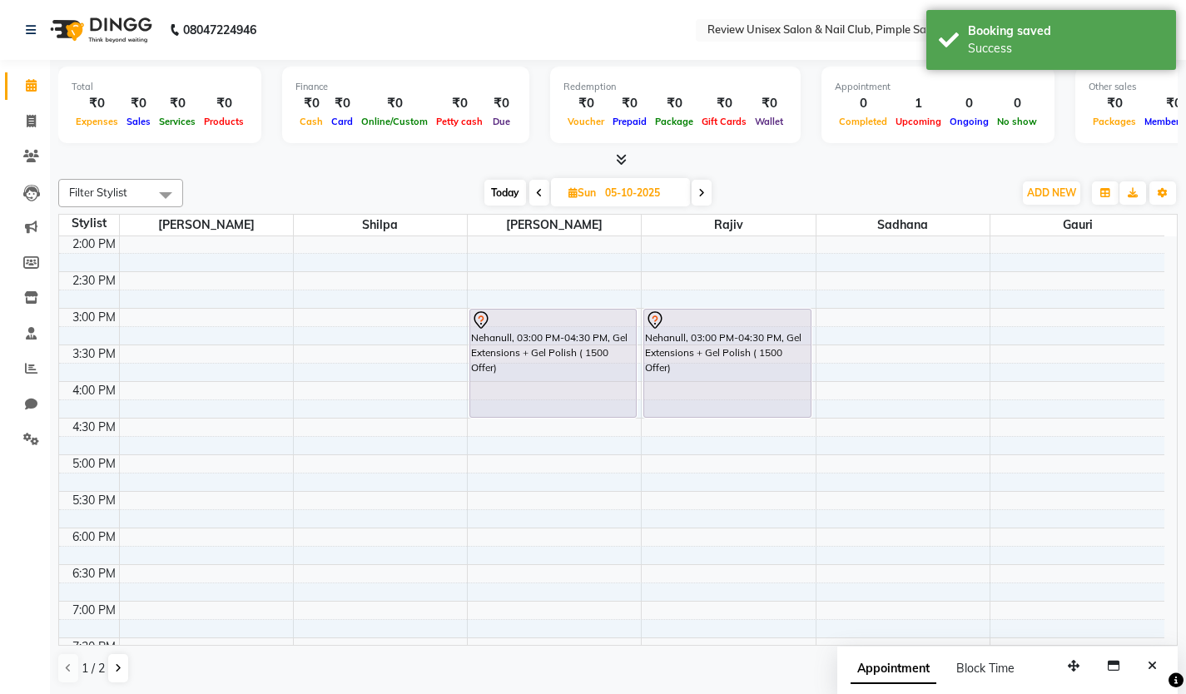
click at [499, 189] on span "Today" at bounding box center [506, 193] width 42 height 26
type input "04-10-2025"
